Goal: Task Accomplishment & Management: Manage account settings

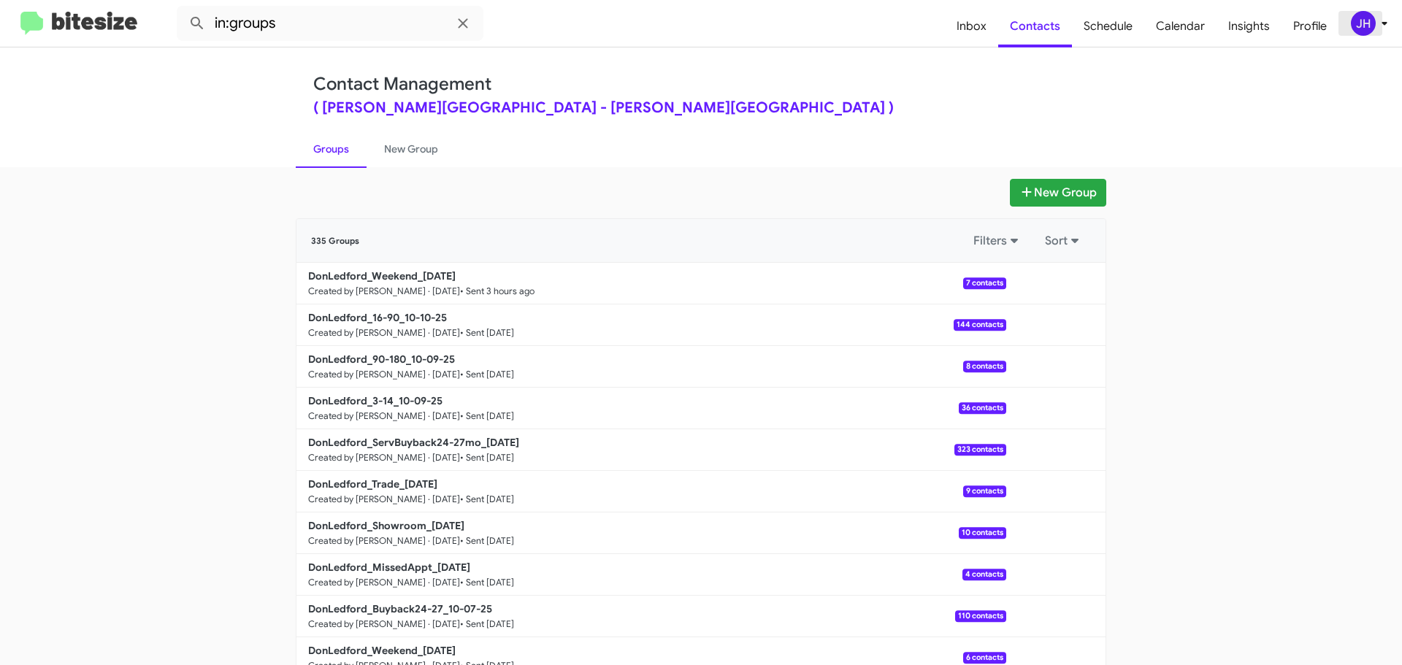
click at [1358, 21] on div "JH" at bounding box center [1362, 23] width 25 height 25
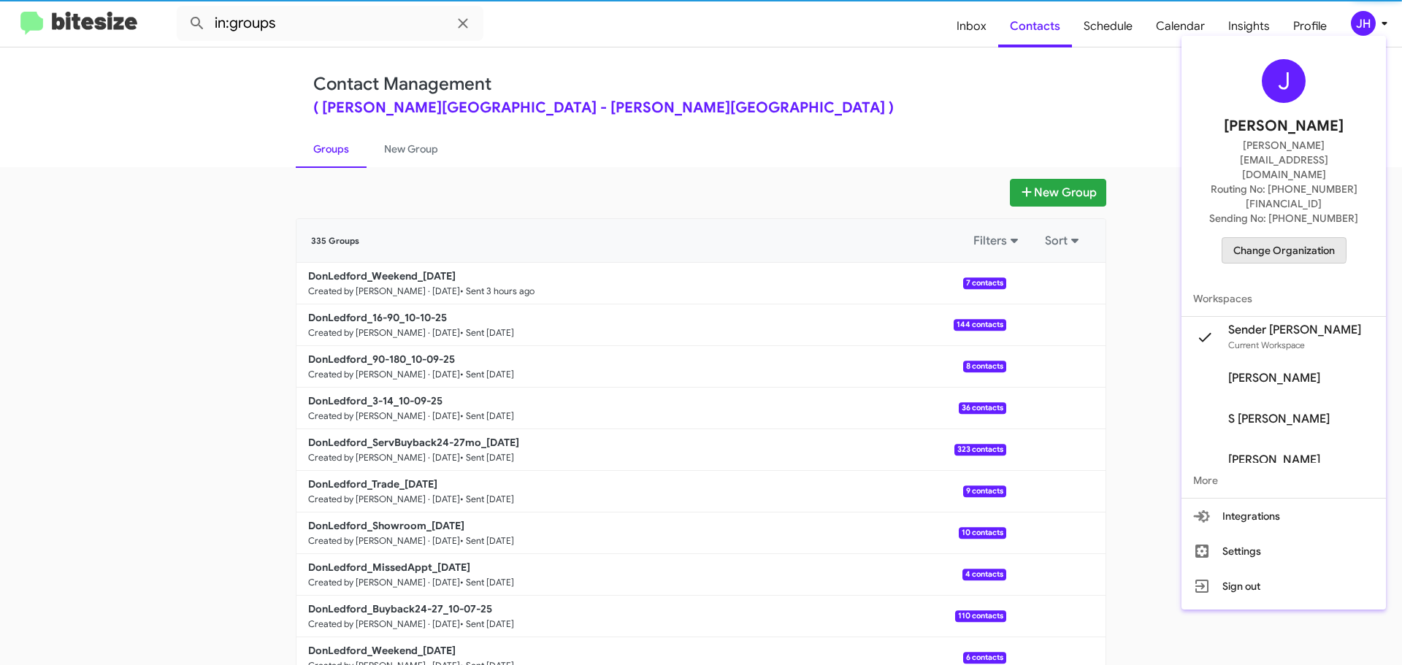
click at [1256, 238] on span "Change Organization" at bounding box center [1283, 250] width 101 height 25
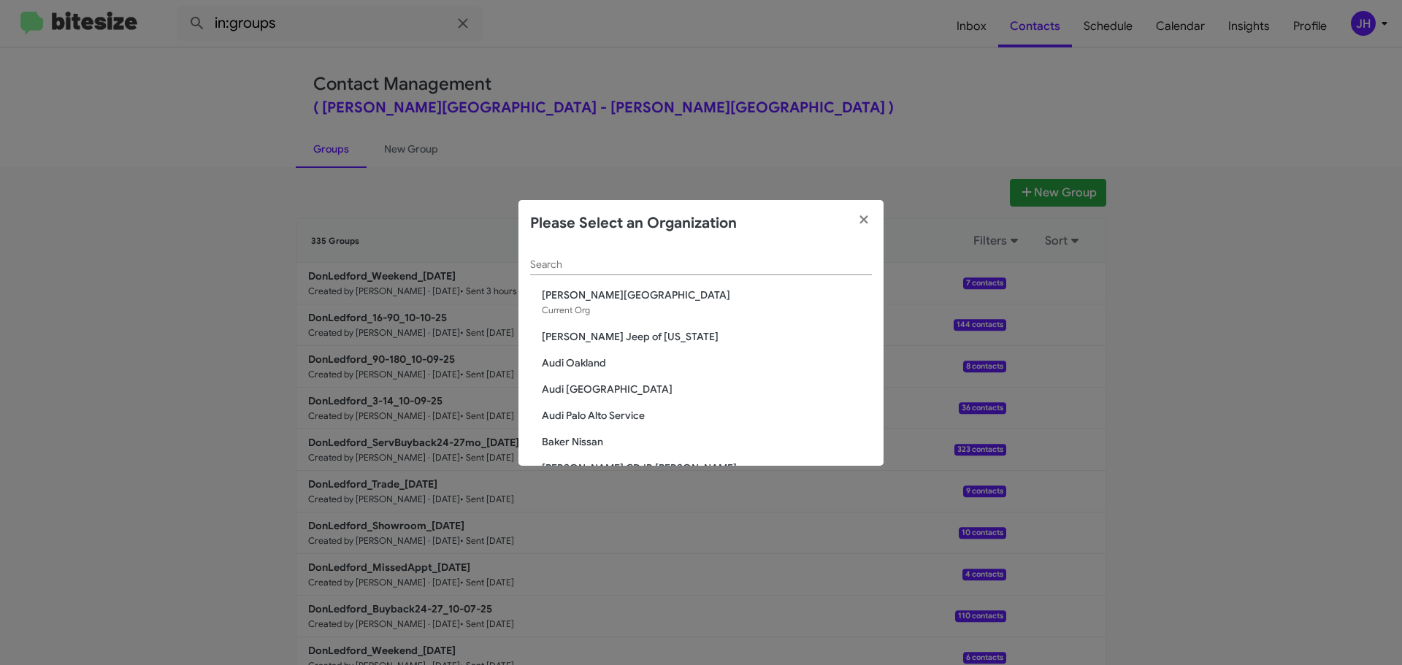
click at [574, 262] on input "Search" at bounding box center [701, 265] width 342 height 12
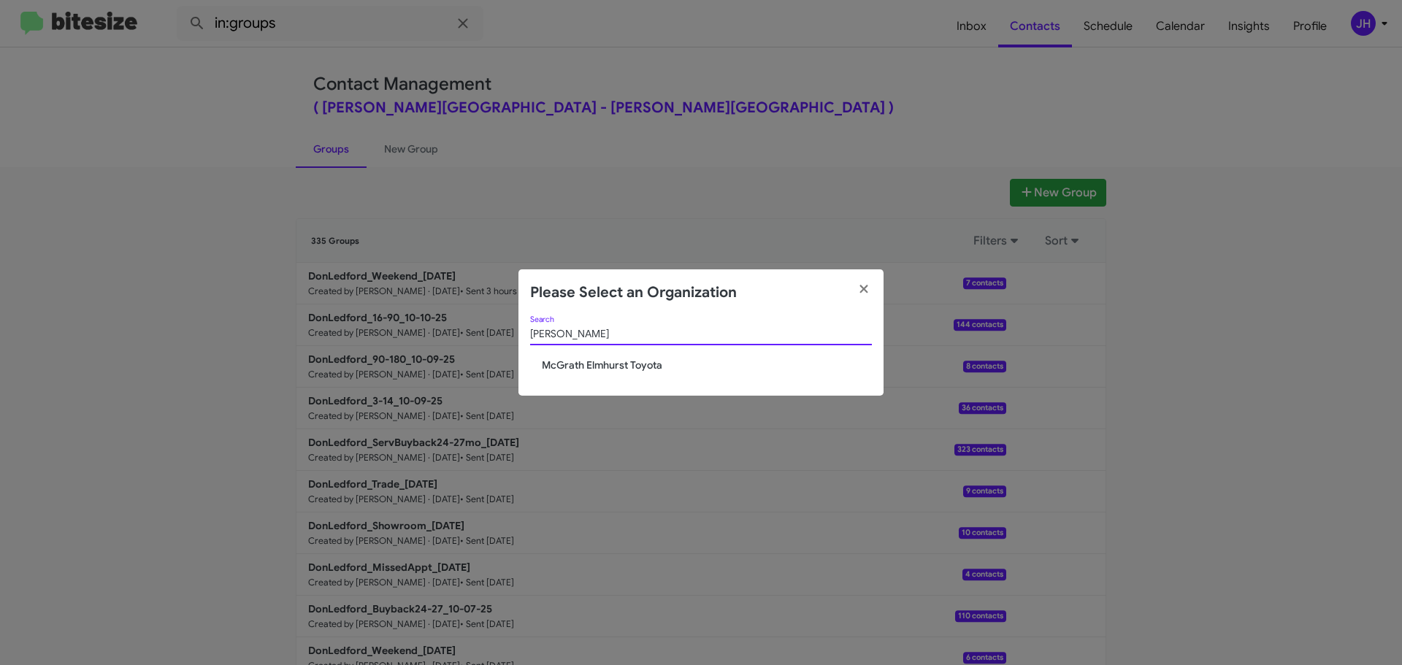
type input "[PERSON_NAME]"
click at [604, 363] on span "McGrath Elmhurst Toyota" at bounding box center [707, 365] width 330 height 15
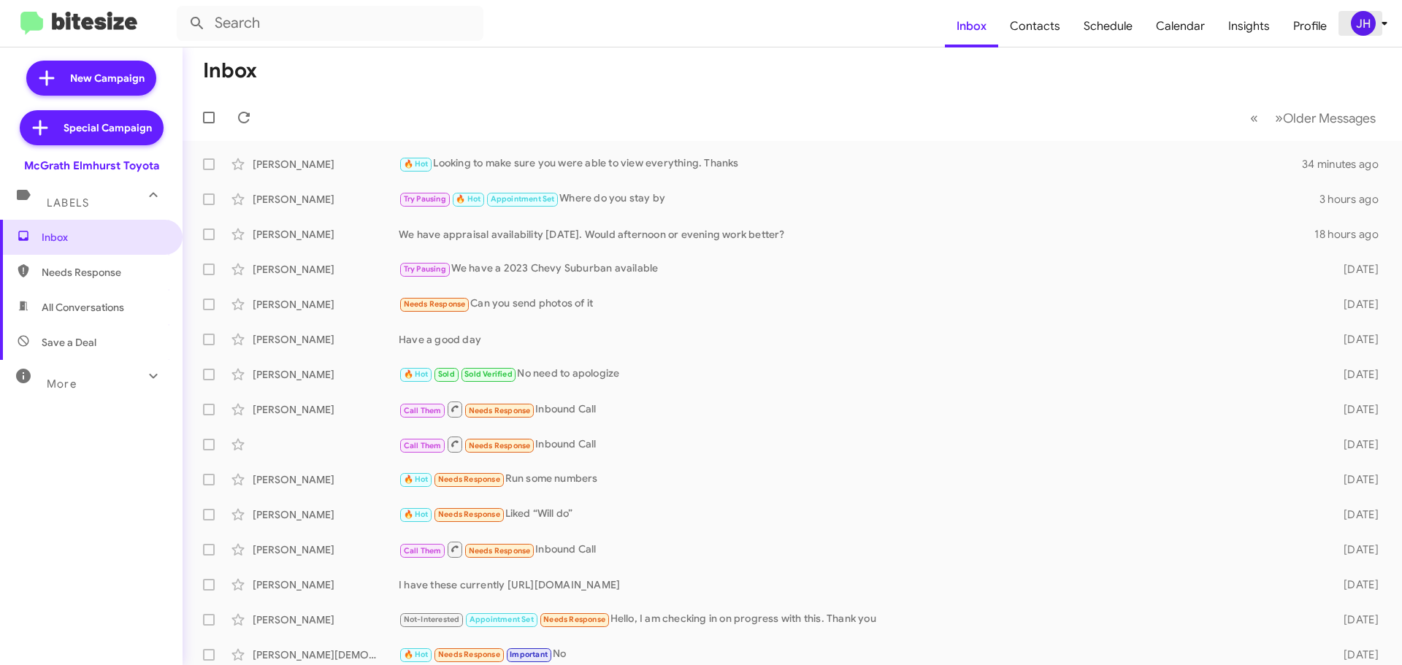
click at [1366, 27] on div "JH" at bounding box center [1362, 23] width 25 height 25
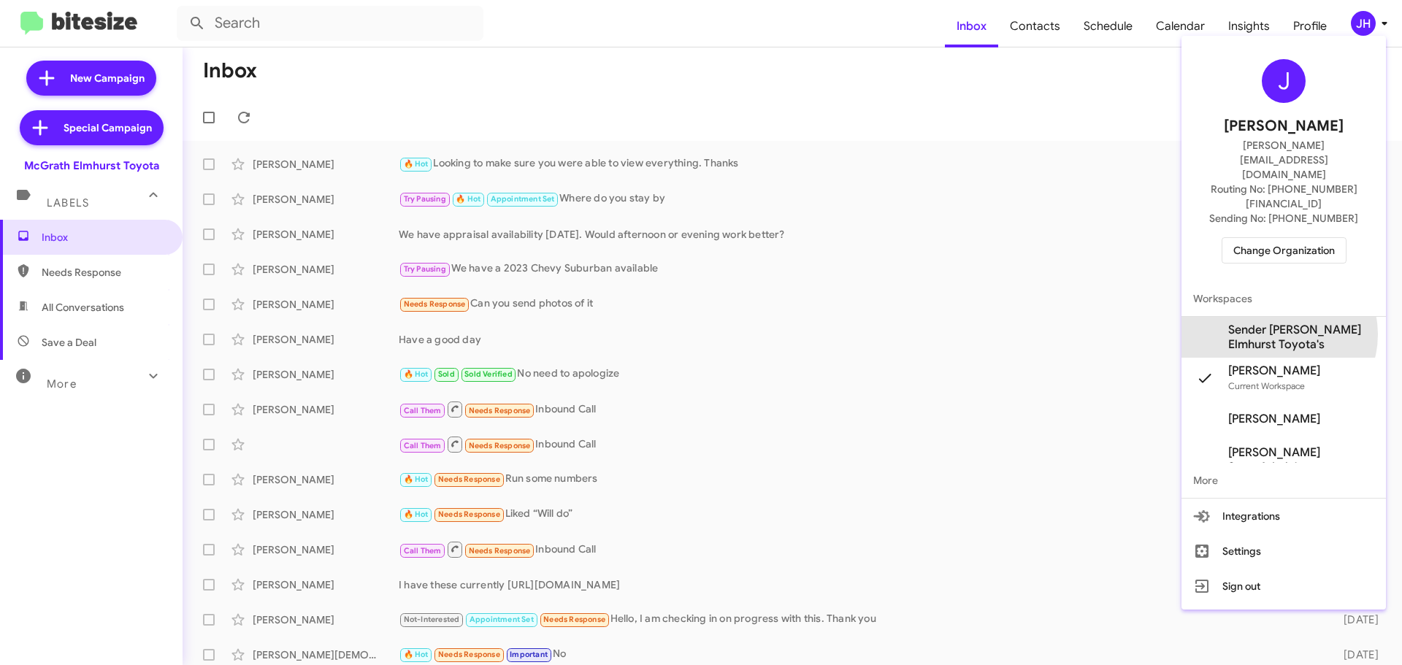
click at [1277, 323] on span "Sender McGrath Elmhurst Toyota's" at bounding box center [1301, 337] width 146 height 29
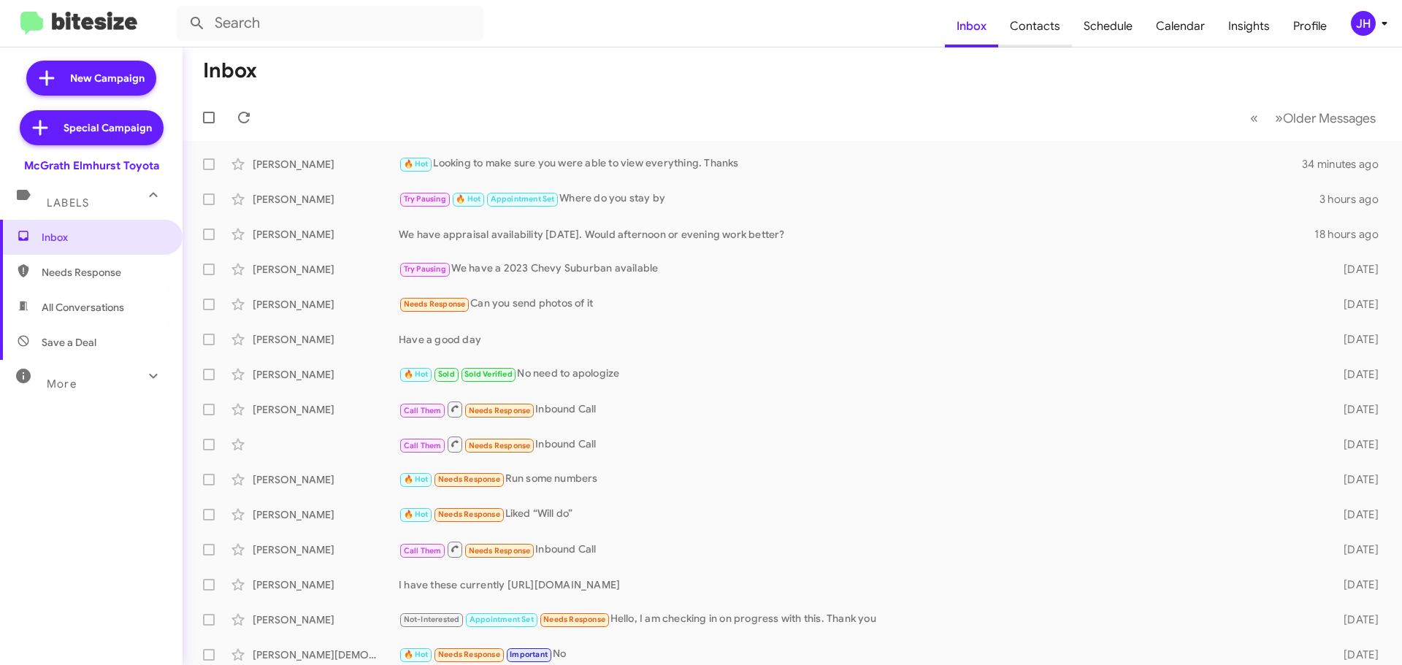
click at [1053, 37] on span "Contacts" at bounding box center [1035, 26] width 74 height 42
type input "in:groups"
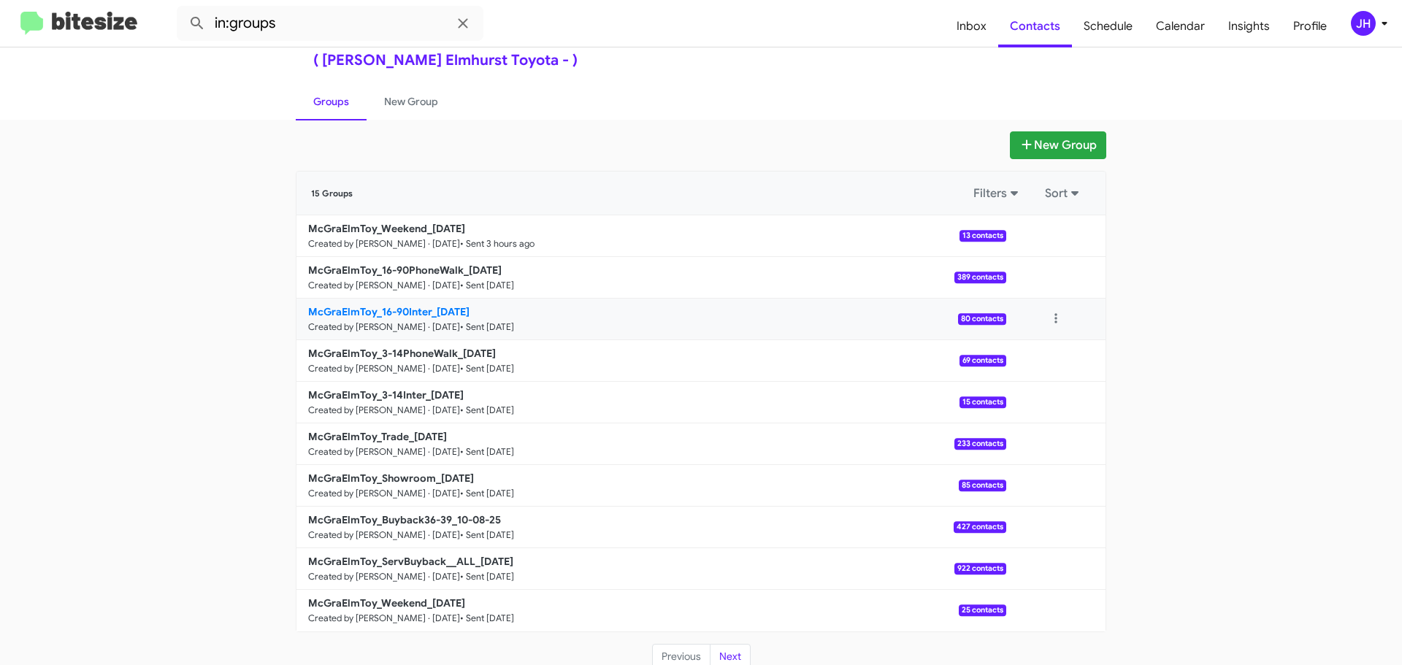
scroll to position [52, 0]
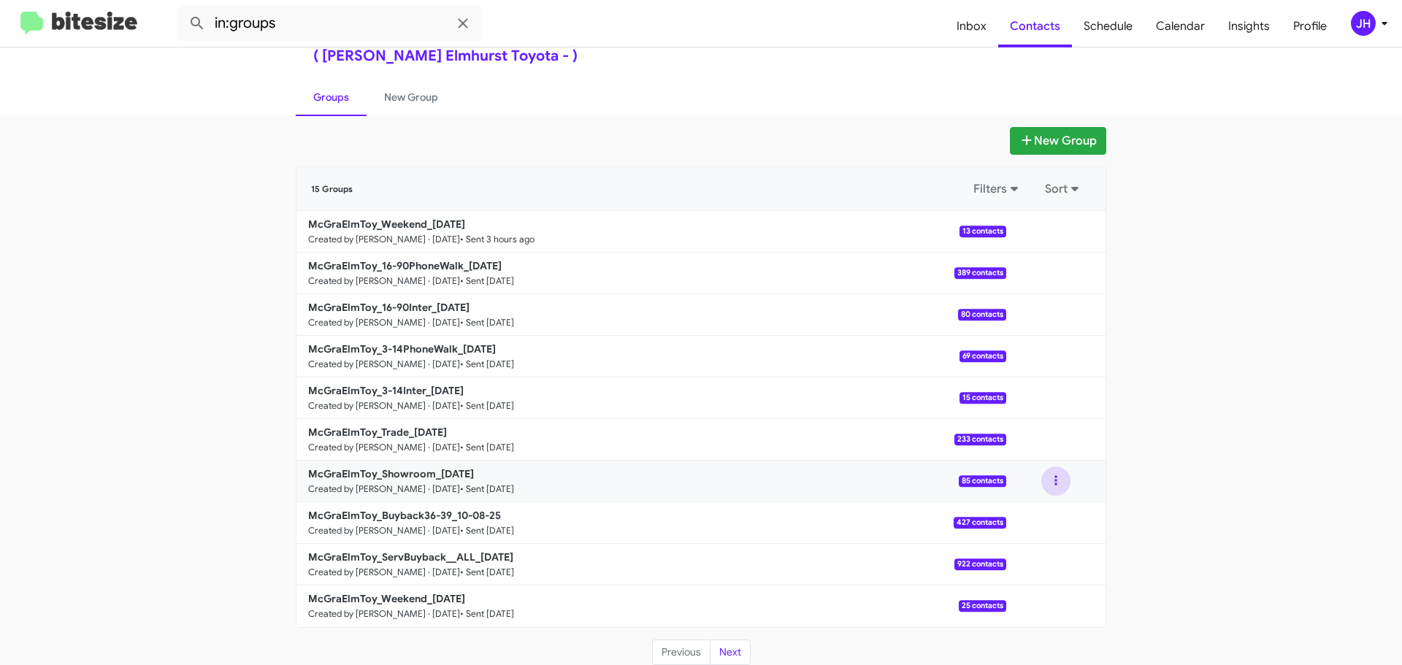
click at [1045, 483] on button at bounding box center [1055, 480] width 29 height 29
click at [1041, 507] on button "View contacts" at bounding box center [1011, 520] width 117 height 35
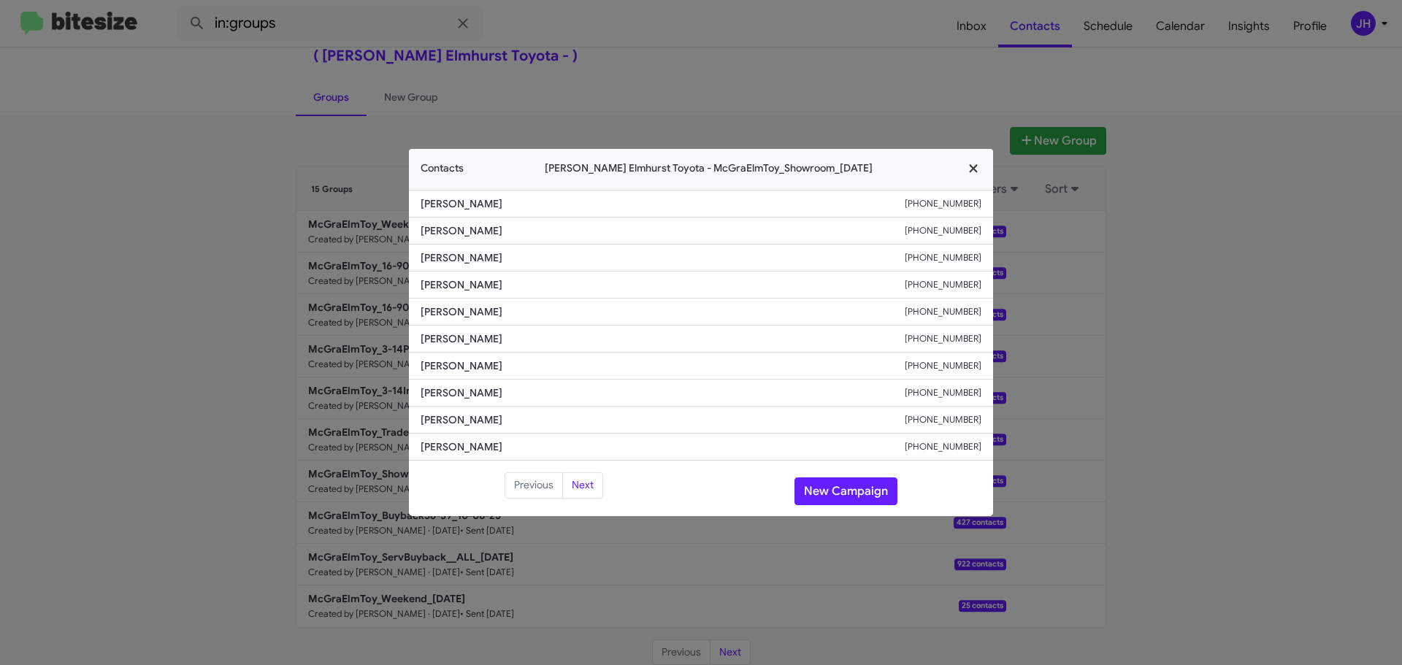
click at [975, 173] on icon "button" at bounding box center [973, 168] width 17 height 13
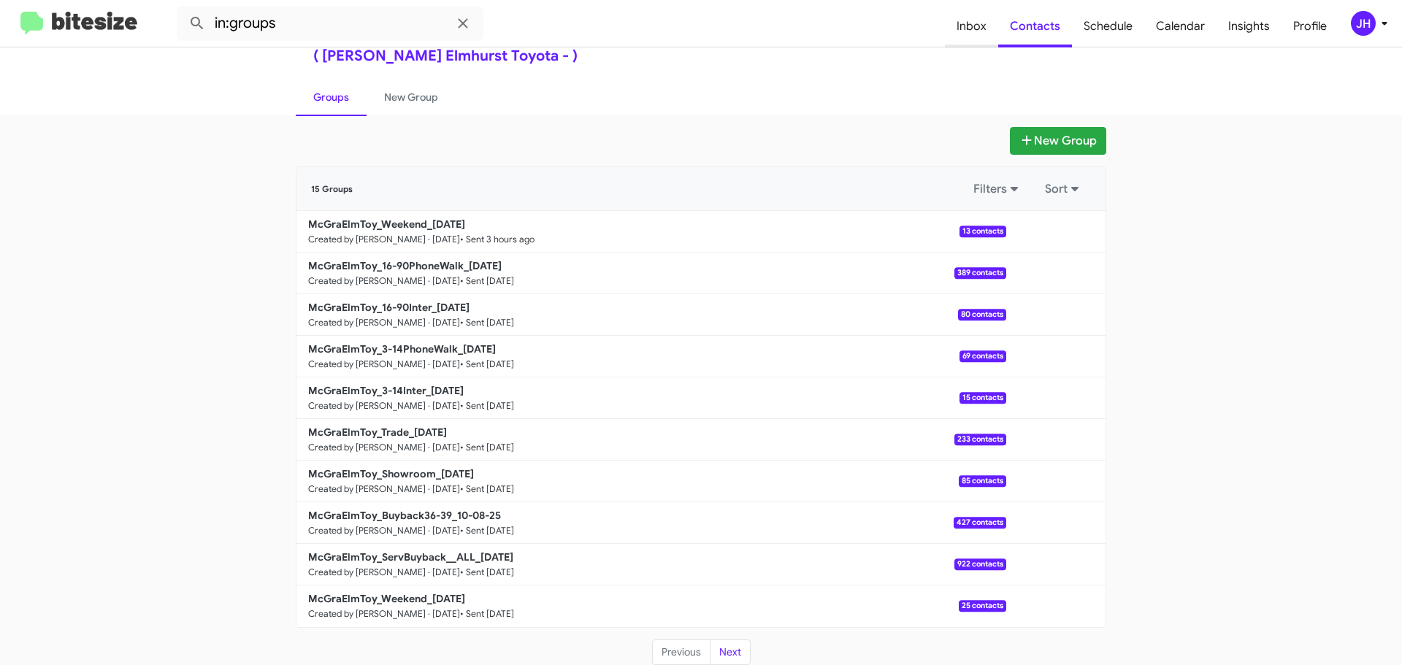
click at [969, 29] on span "Inbox" at bounding box center [971, 26] width 53 height 42
